Goal: Navigation & Orientation: Find specific page/section

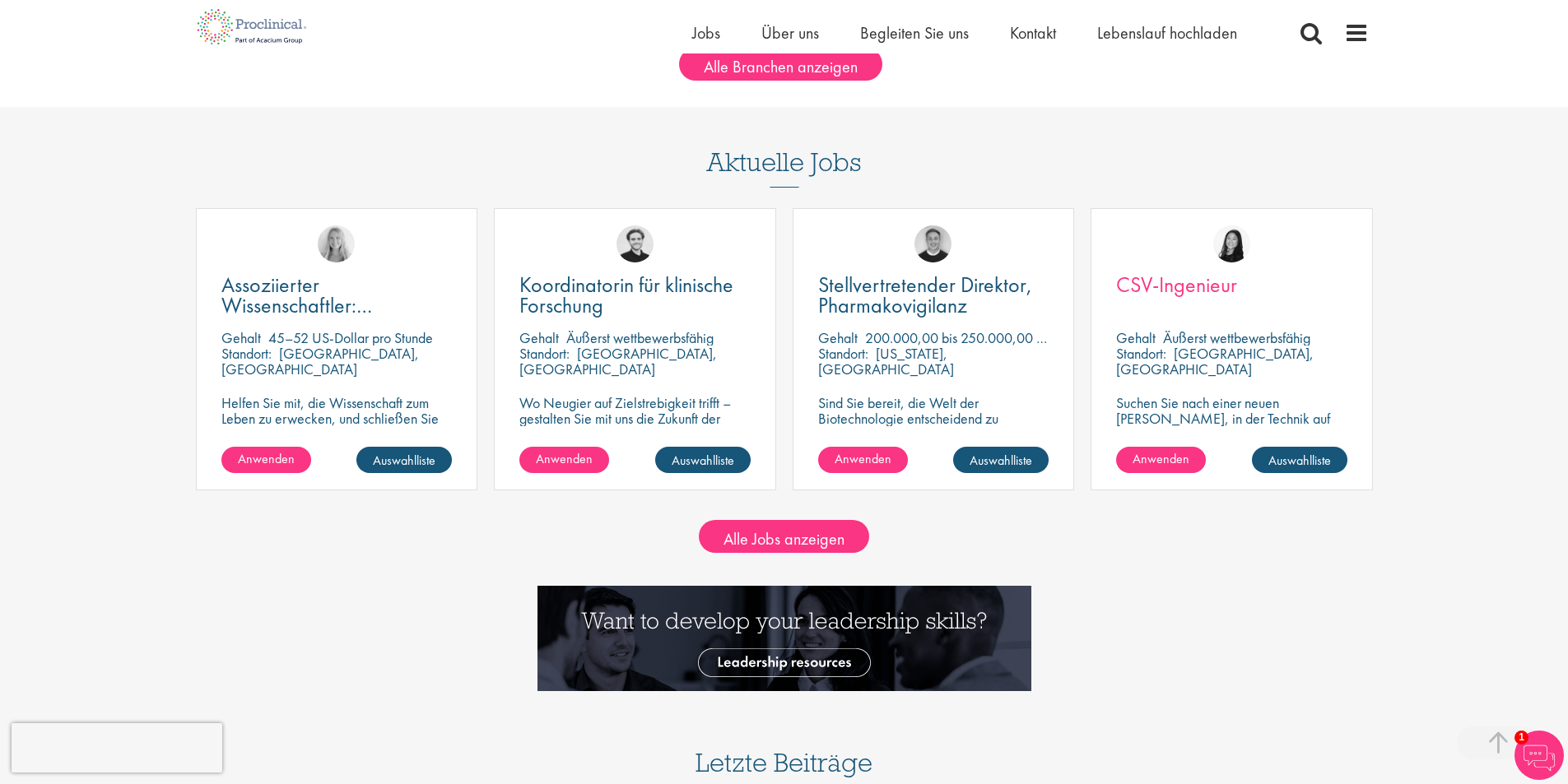
scroll to position [1562, 0]
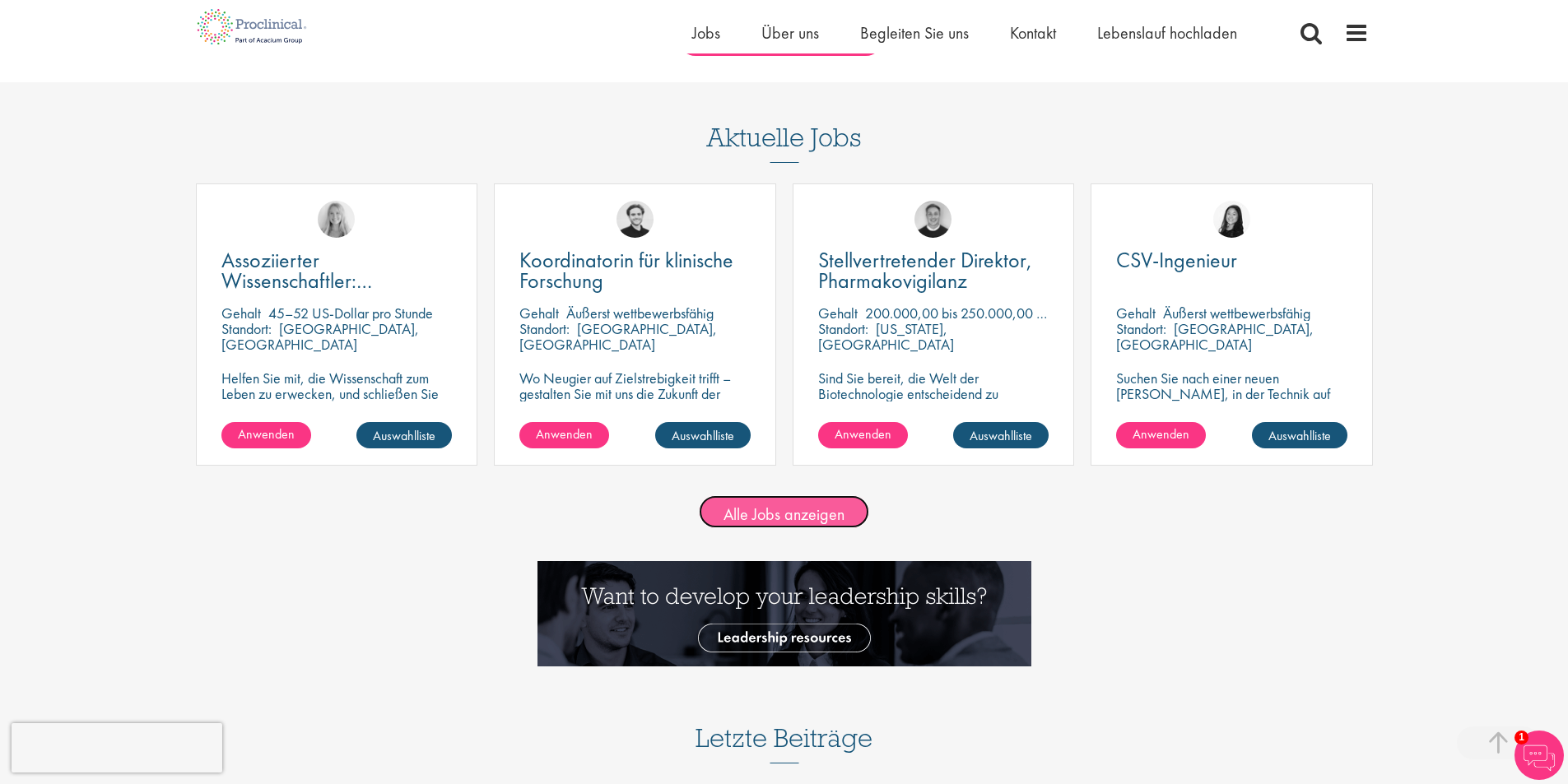
click at [787, 512] on font "Alle Jobs anzeigen" at bounding box center [784, 513] width 121 height 21
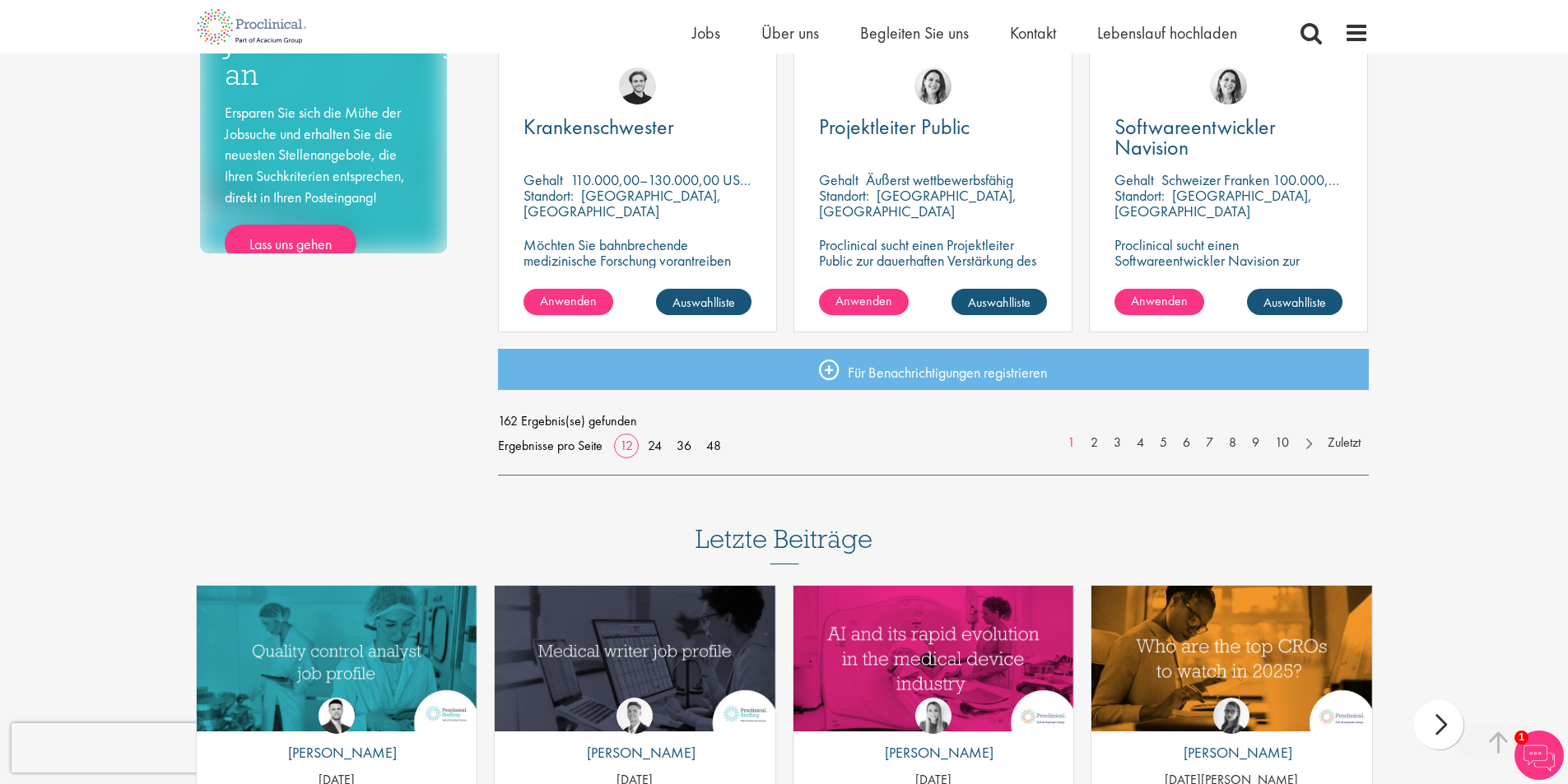
scroll to position [1234, 0]
